Goal: Task Accomplishment & Management: Complete application form

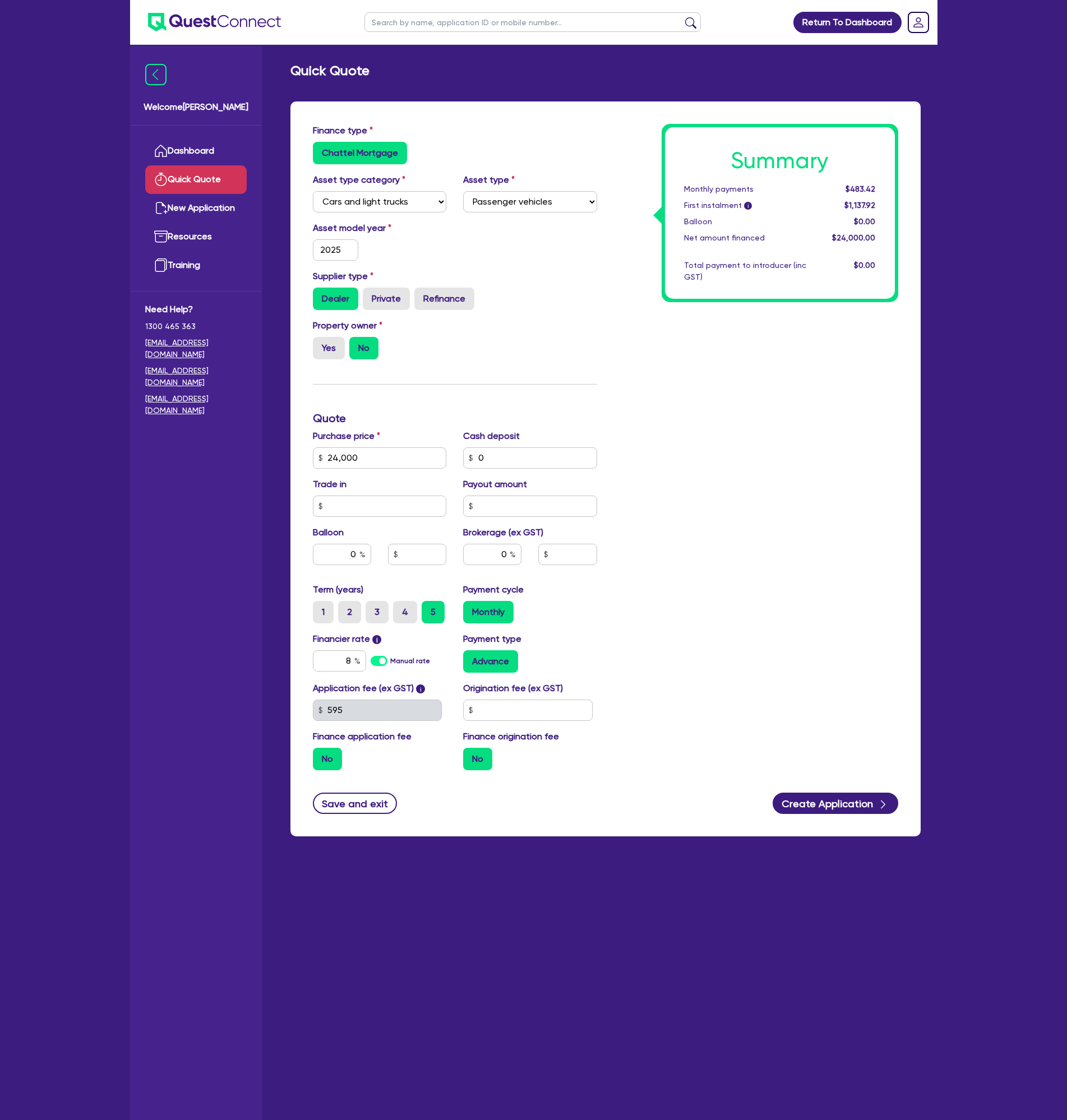
select select "CARS_AND_LIGHT_TRUCKS"
select select "PASSENGER_VEHICLES"
click at [723, 194] on div "Monthly payments" at bounding box center [745, 189] width 139 height 12
click at [339, 452] on input "24,000" at bounding box center [379, 457] width 134 height 21
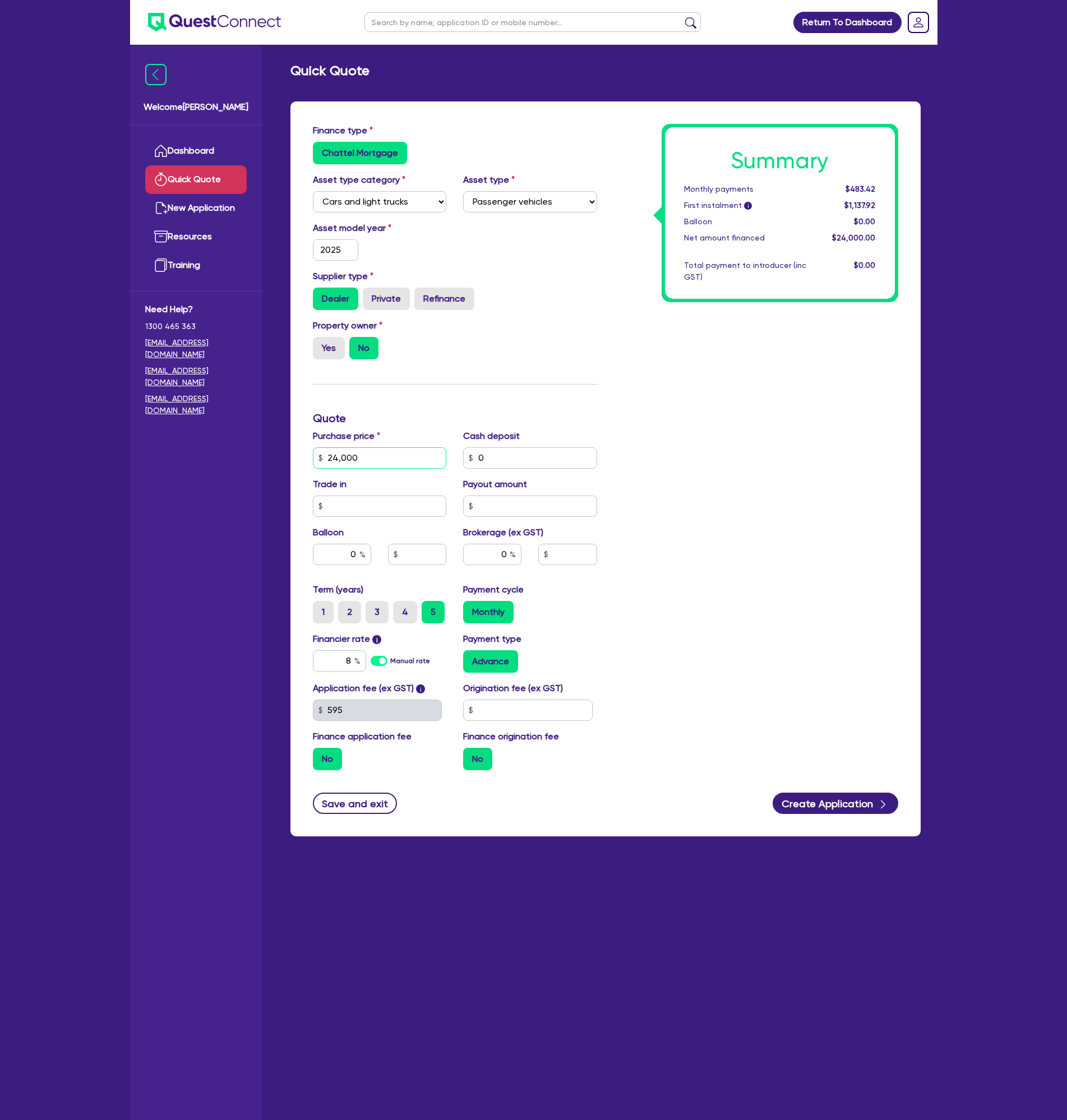
click at [339, 452] on input "24,000" at bounding box center [379, 457] width 134 height 21
type input "80,000"
click at [490, 452] on input "0" at bounding box center [530, 457] width 134 height 21
type input "35,000"
click at [362, 555] on div "0" at bounding box center [342, 554] width 58 height 21
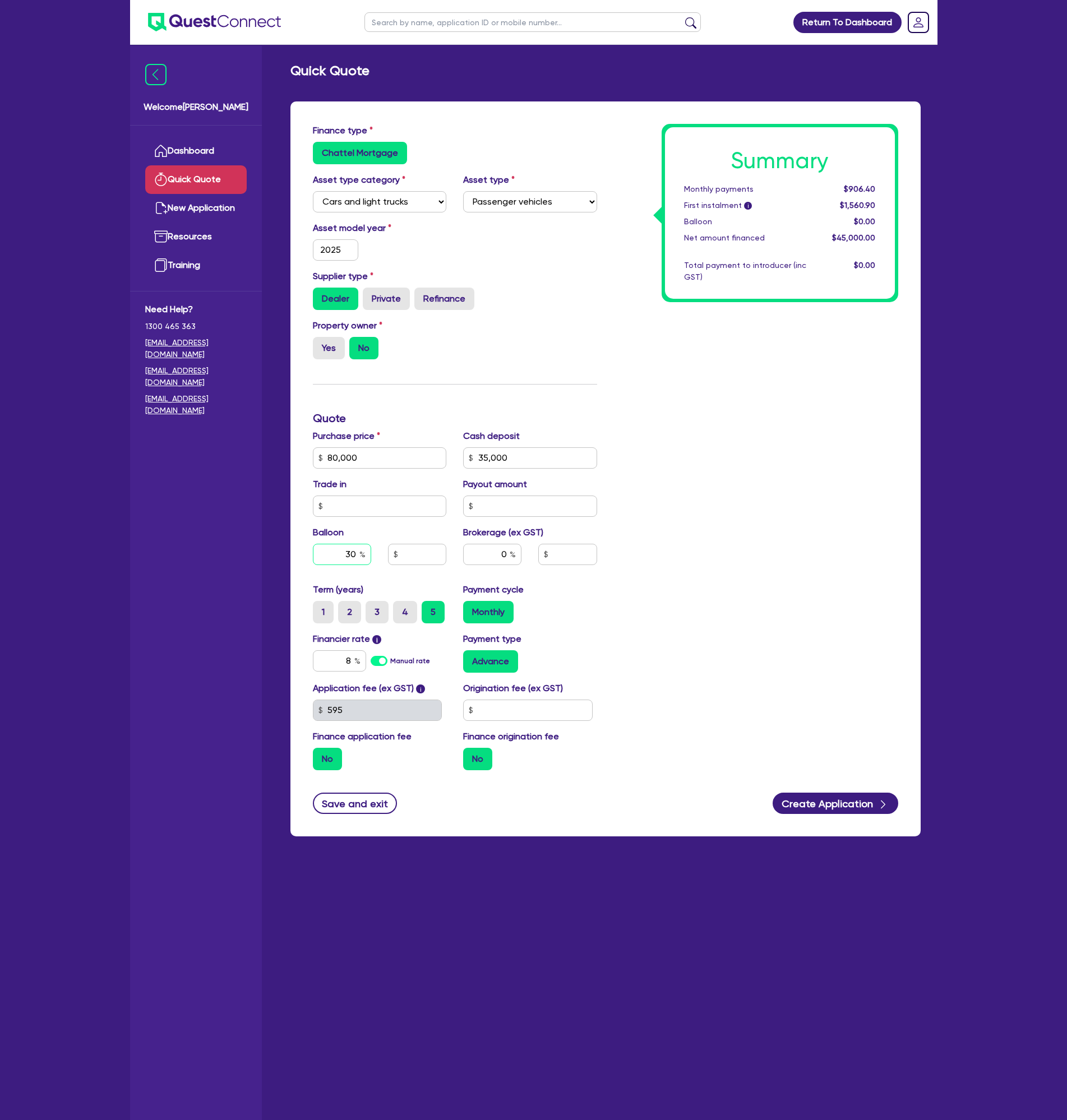
type input "30"
type input "24,000"
drag, startPoint x: 683, startPoint y: 187, endPoint x: 881, endPoint y: 277, distance: 217.5
click at [881, 277] on div "Summary Monthly payments $581.93 First instalment i $1,236.43 Balloon $24,000.0…" at bounding box center [779, 213] width 230 height 171
copy div "Monthly payments $581.93 First instalment i $1,236.43 Balloon $24,000.00 Net am…"
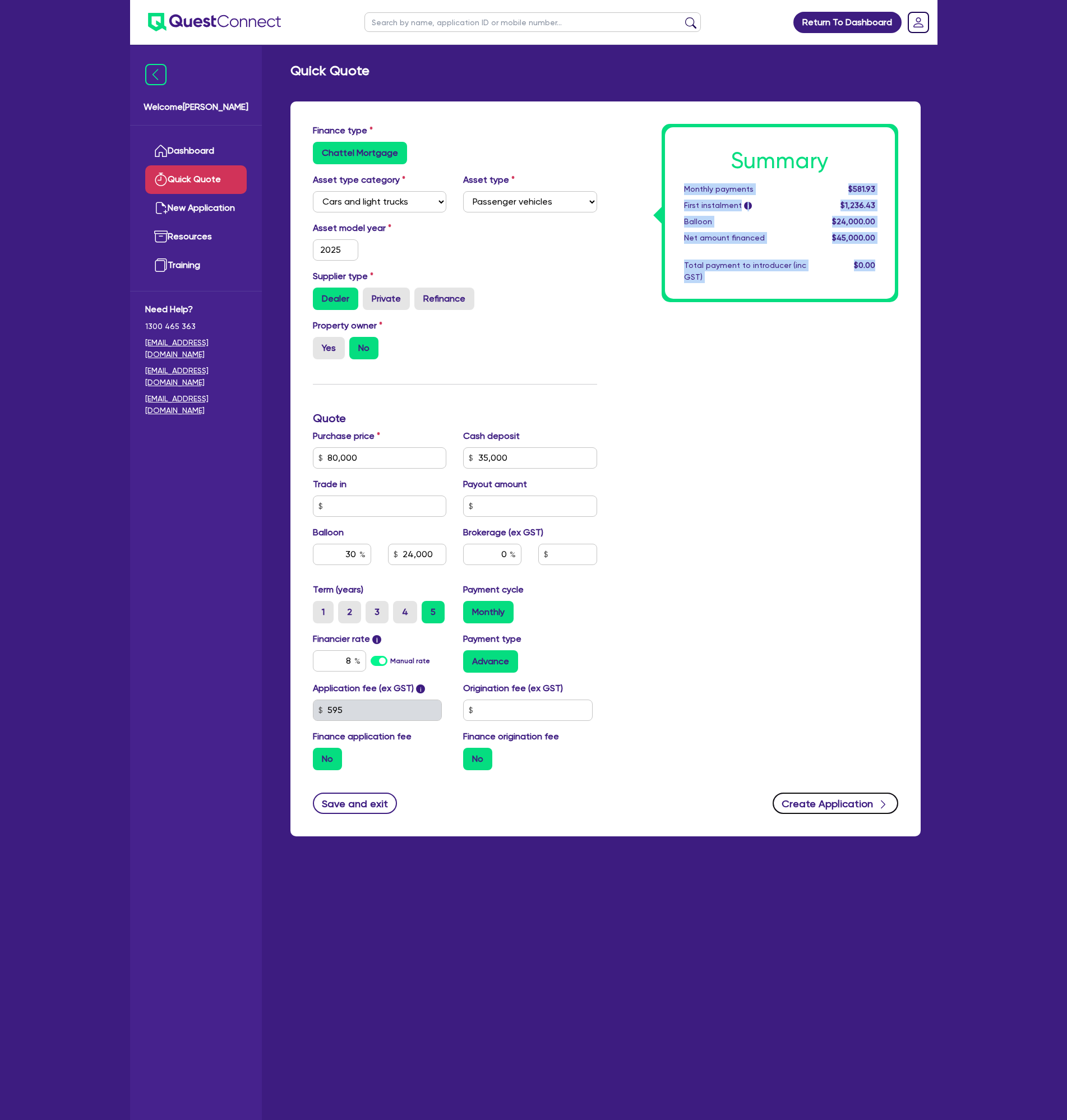
click at [840, 796] on button "Create Application" at bounding box center [835, 803] width 125 height 21
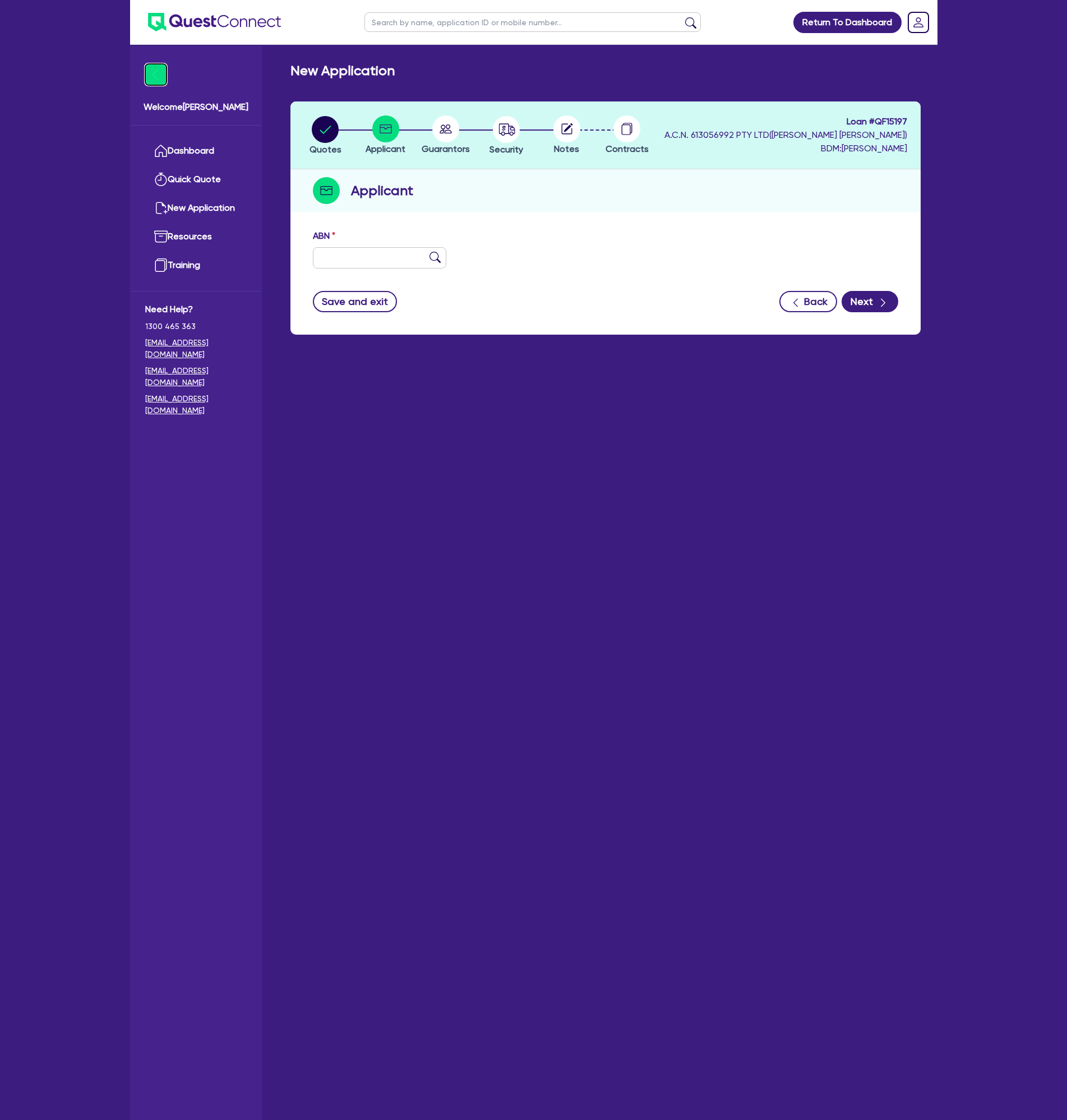
click at [155, 67] on img at bounding box center [155, 74] width 21 height 21
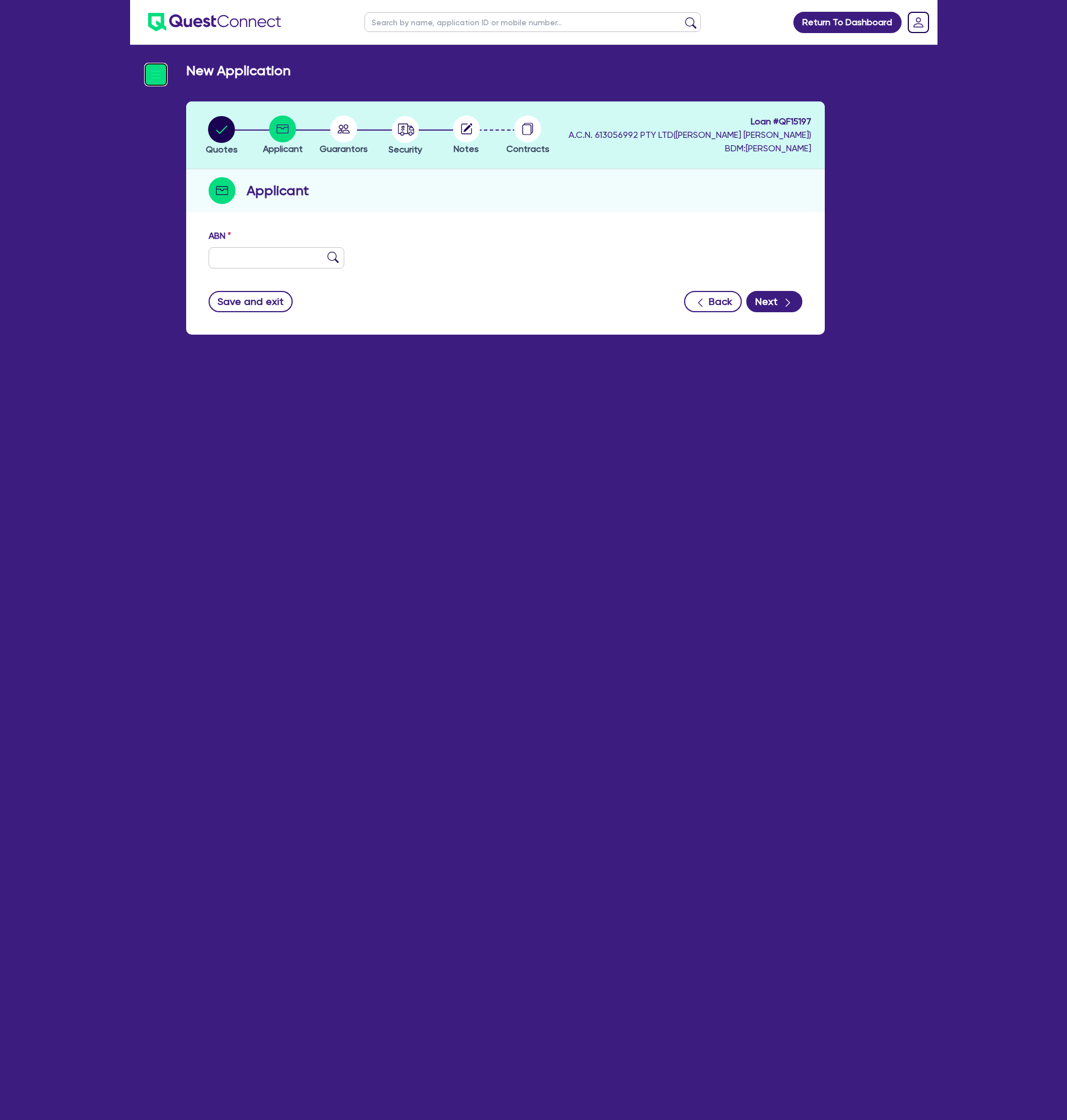
click at [147, 74] on img at bounding box center [155, 74] width 21 height 21
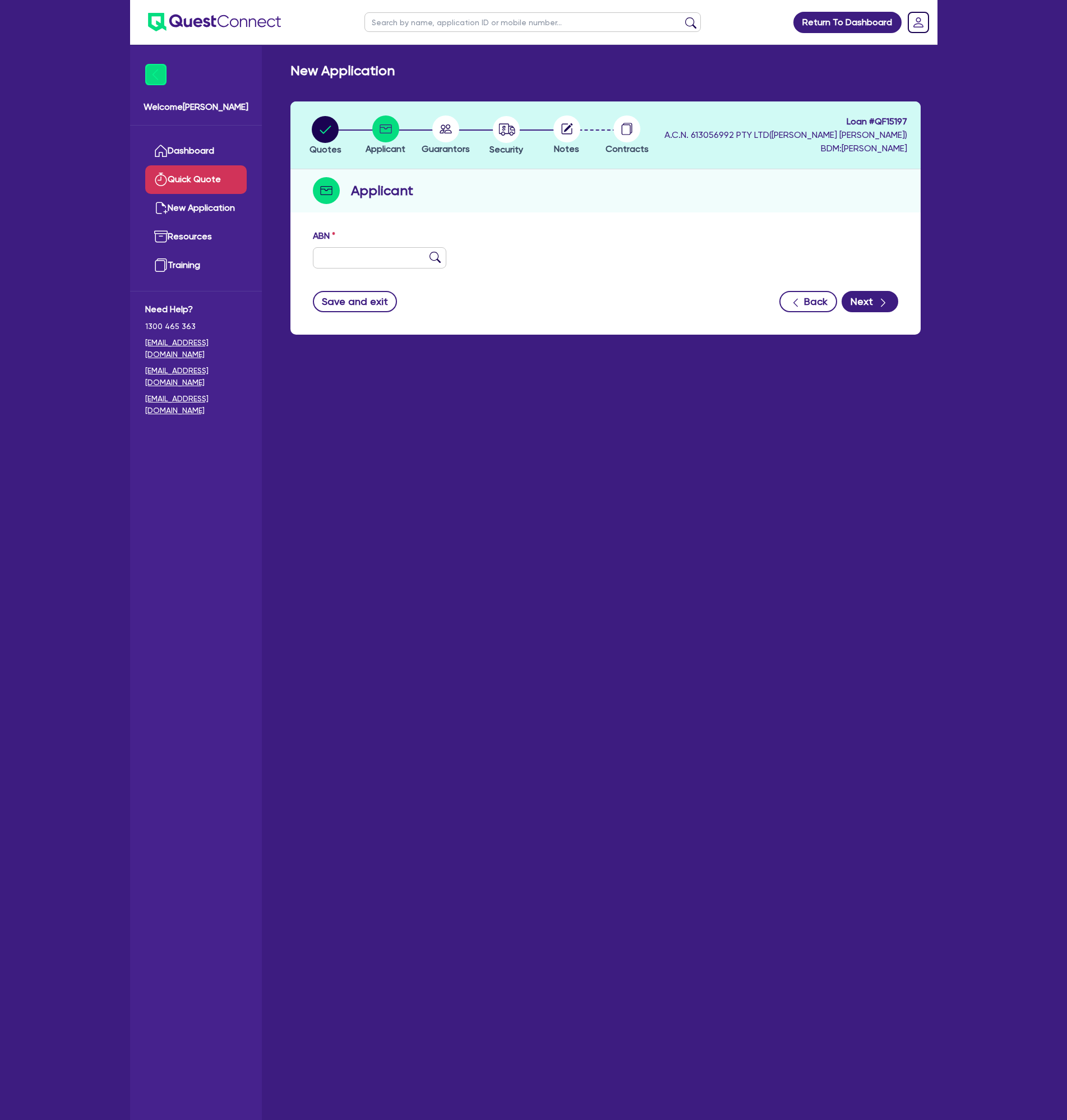
click at [189, 179] on link "Quick Quote" at bounding box center [196, 180] width 102 height 29
